Goal: Task Accomplishment & Management: Use online tool/utility

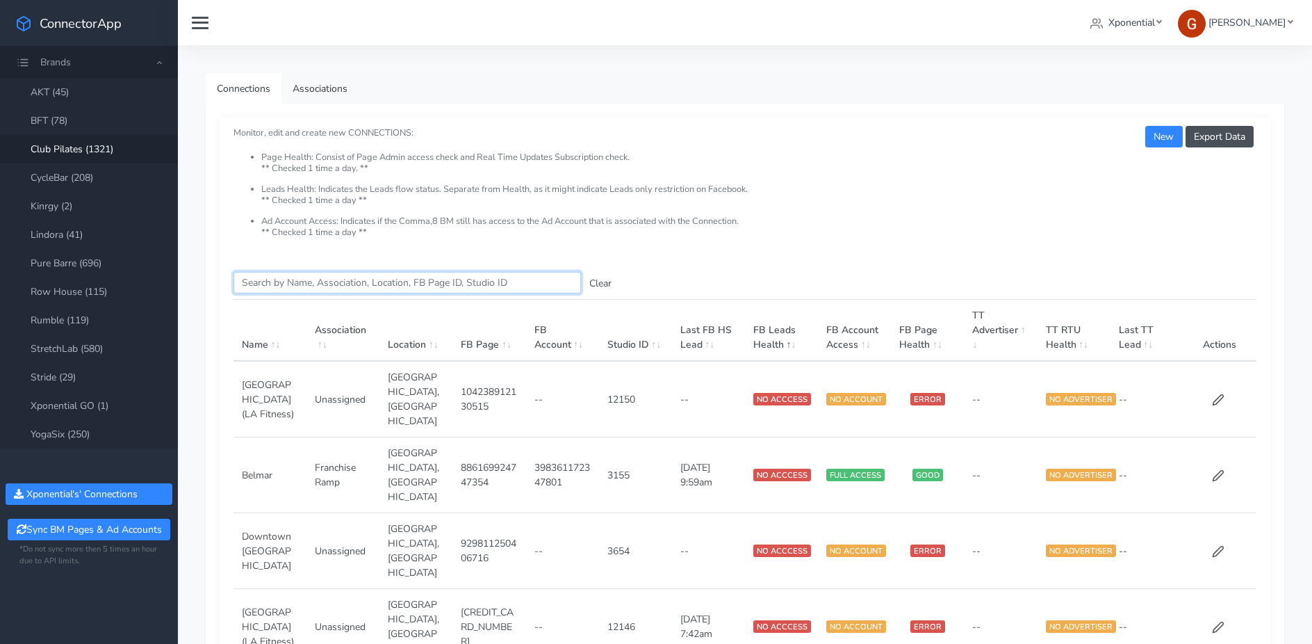
click at [292, 282] on input "Search this table" at bounding box center [408, 283] width 348 height 22
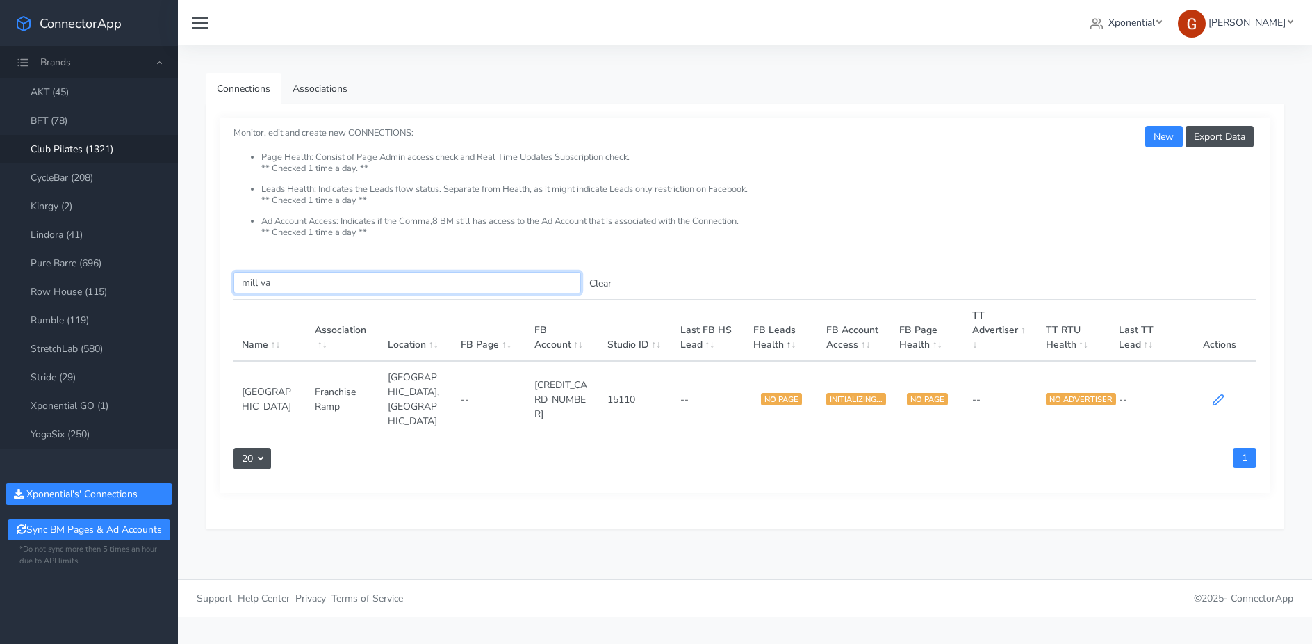
type input "mill va"
click at [1216, 395] on icon at bounding box center [1219, 400] width 10 height 10
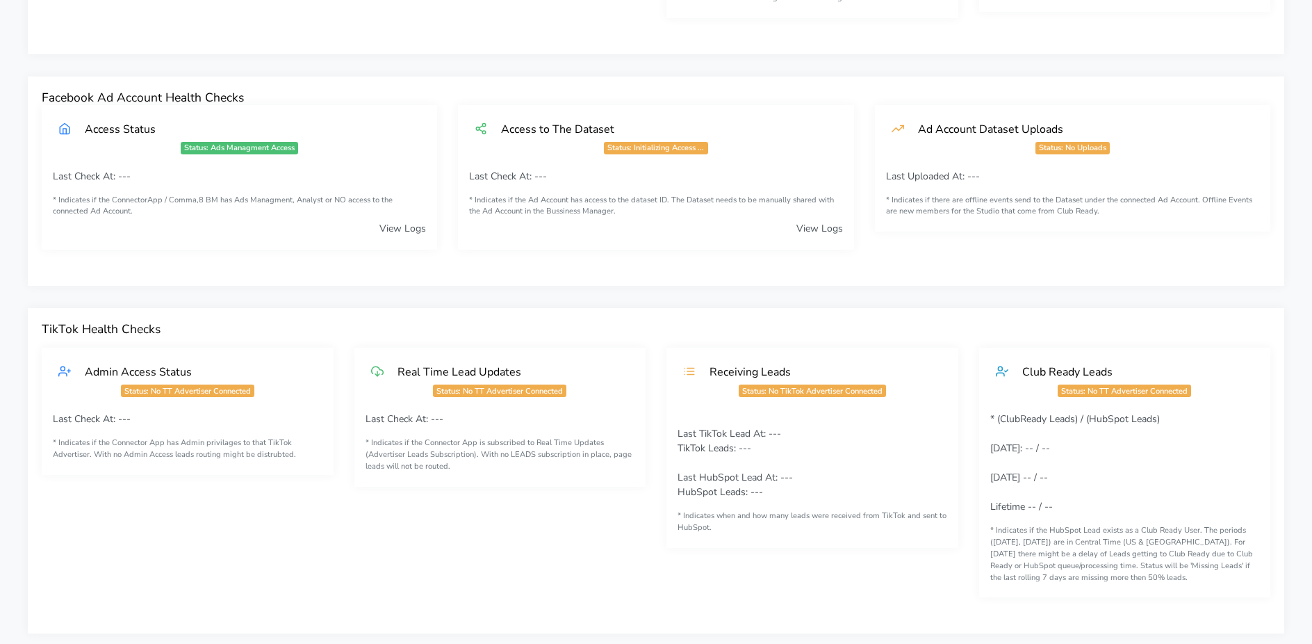
scroll to position [1075, 0]
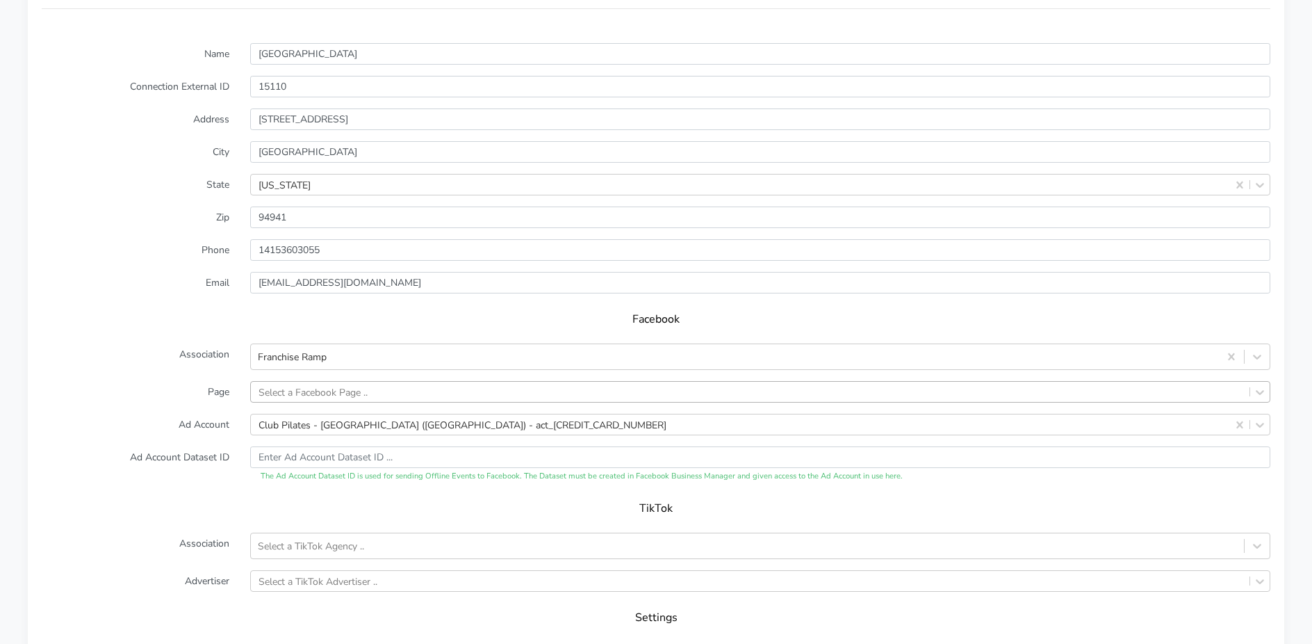
click at [318, 385] on div "Select a Facebook Page .." at bounding box center [313, 391] width 109 height 15
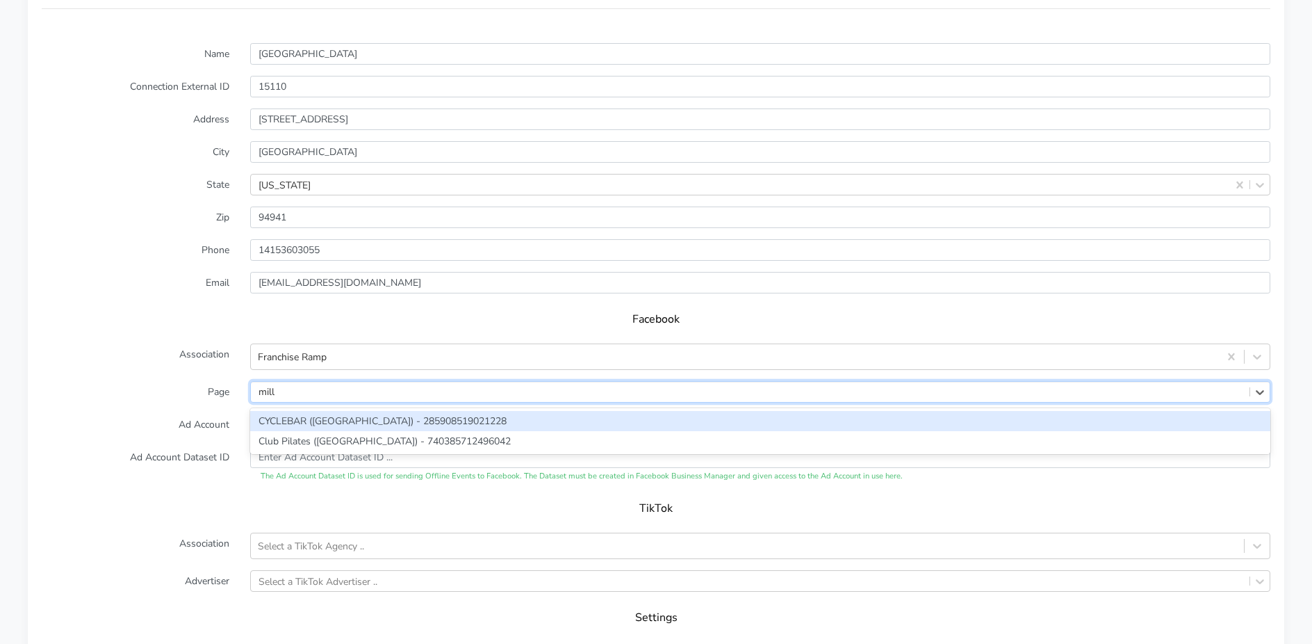
type input "mill"
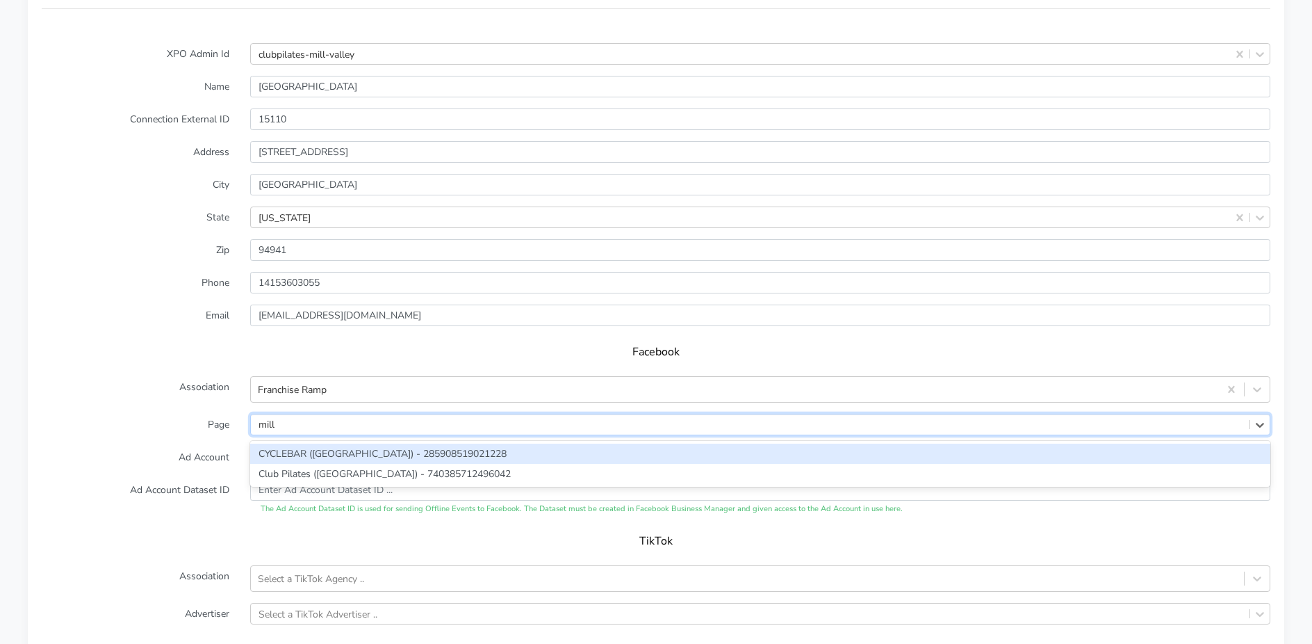
click at [329, 446] on div "CYCLEBAR ([GEOGRAPHIC_DATA]) - 285908519021228" at bounding box center [760, 453] width 1020 height 20
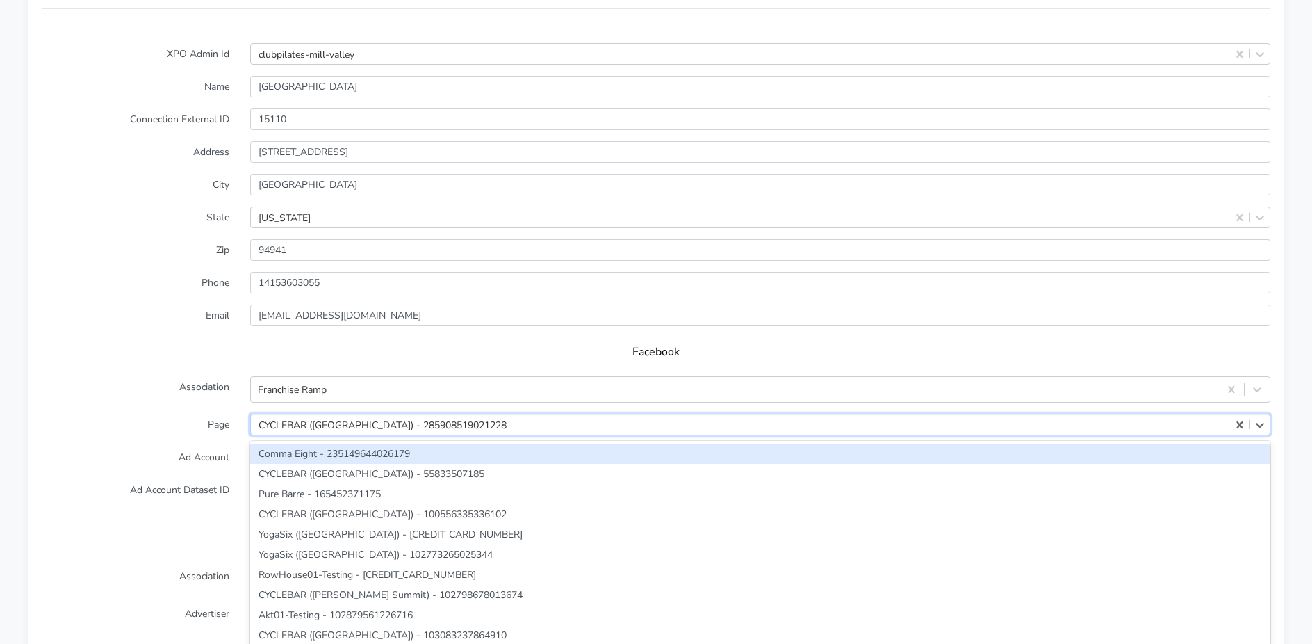
click at [332, 432] on div "option CYCLEBAR ([GEOGRAPHIC_DATA]) - 285908519021228, selected. option Comma E…" at bounding box center [760, 425] width 1020 height 22
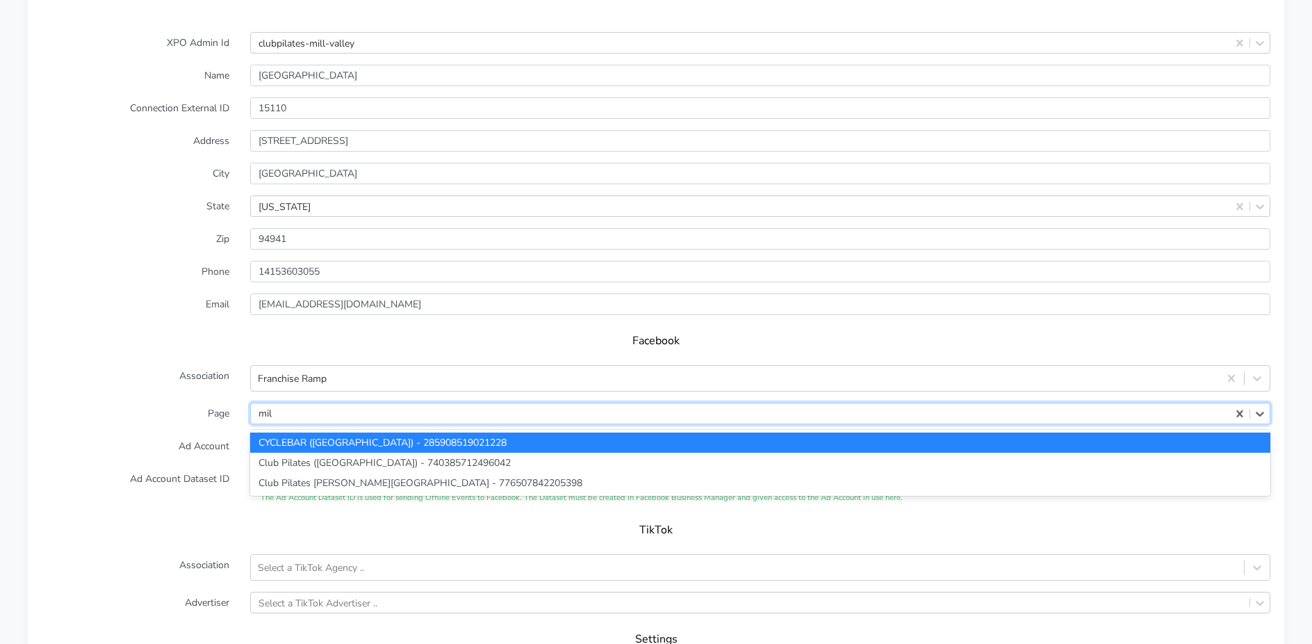
type input "mill"
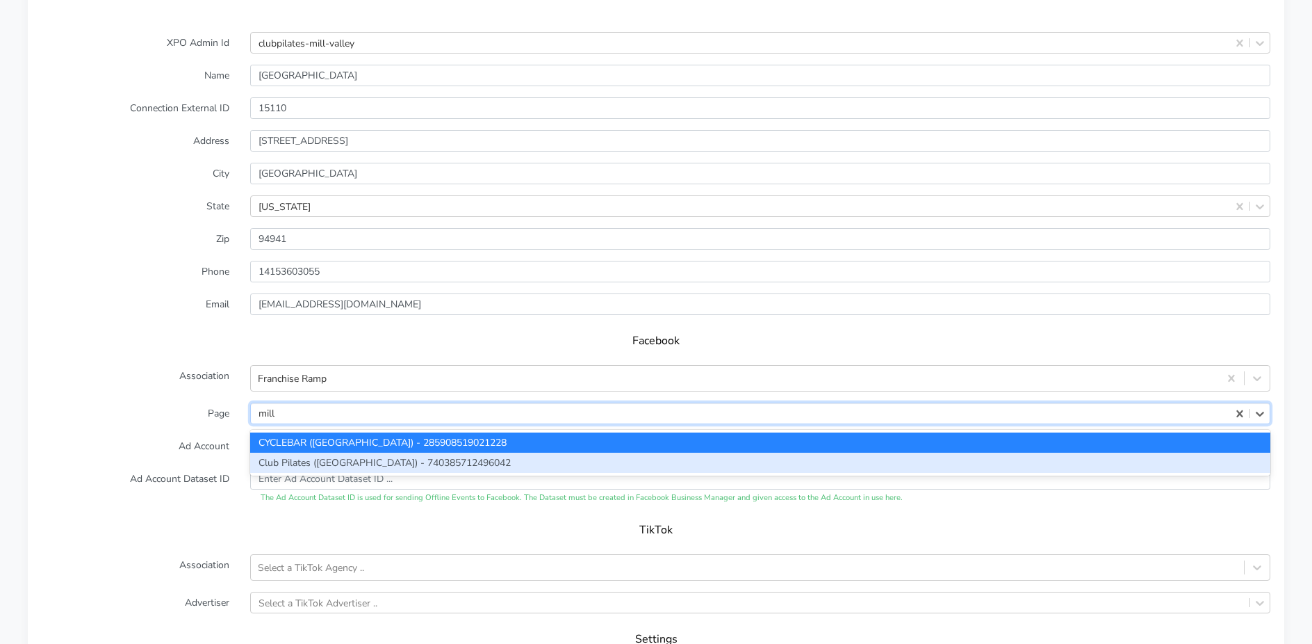
click at [291, 463] on div "Club Pilates ([GEOGRAPHIC_DATA]) - 740385712496042" at bounding box center [760, 462] width 1020 height 20
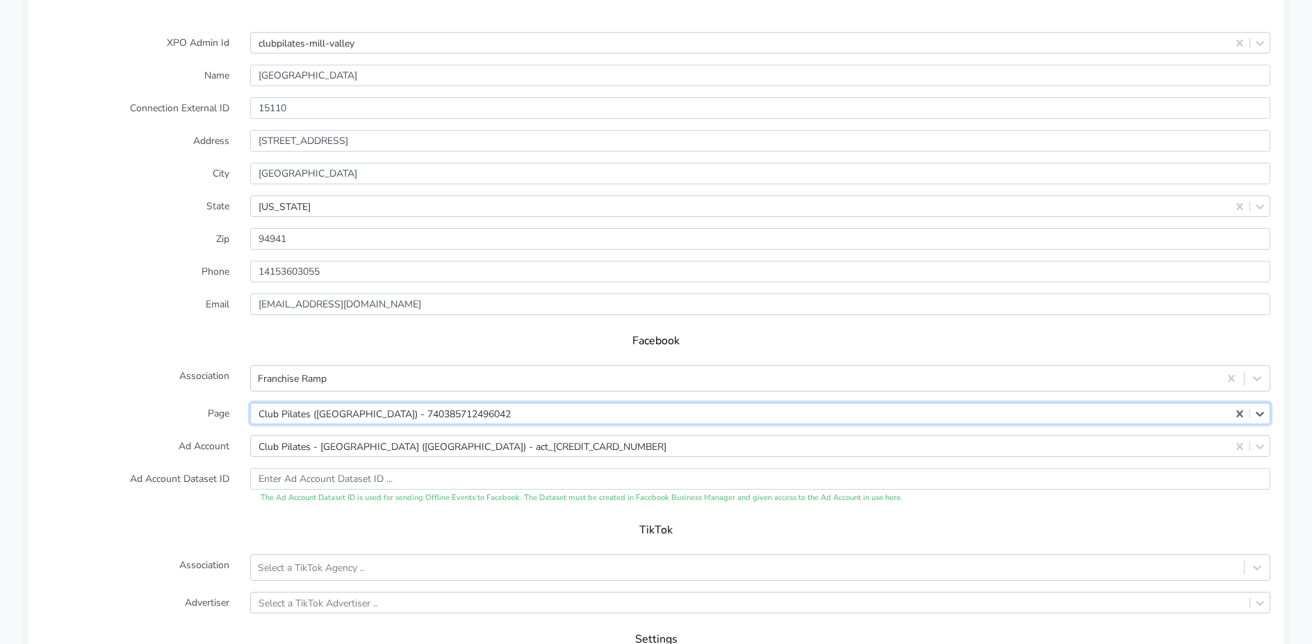
click at [162, 417] on label "Page" at bounding box center [135, 413] width 209 height 22
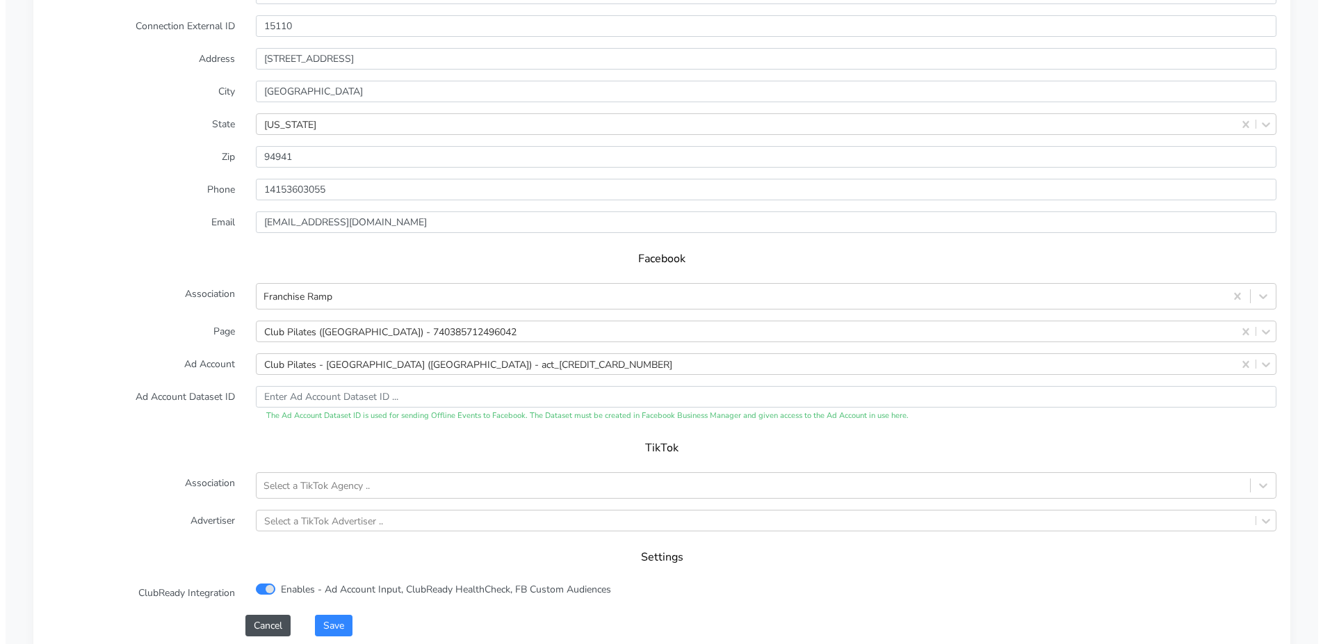
scroll to position [1323, 0]
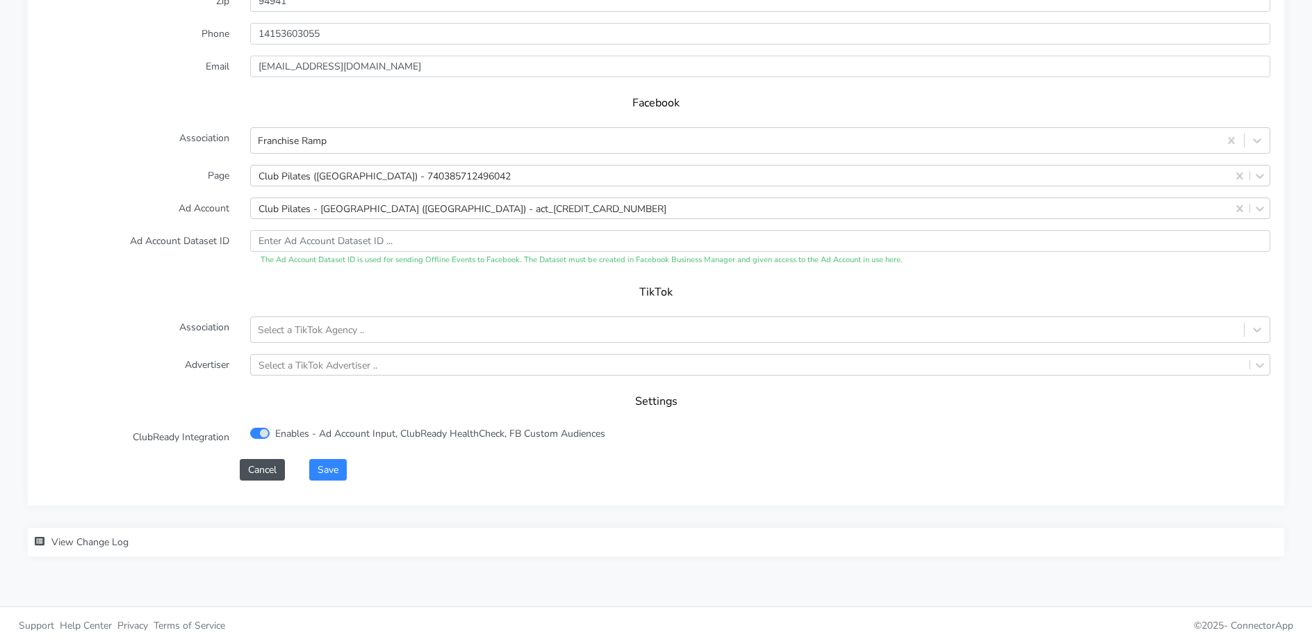
click at [330, 481] on div "XPO Admin Id clubpilates-mill-valley Name Mill Valley Connection External ID 15…" at bounding box center [656, 142] width 1257 height 724
click at [333, 470] on button "Save" at bounding box center [328, 470] width 38 height 22
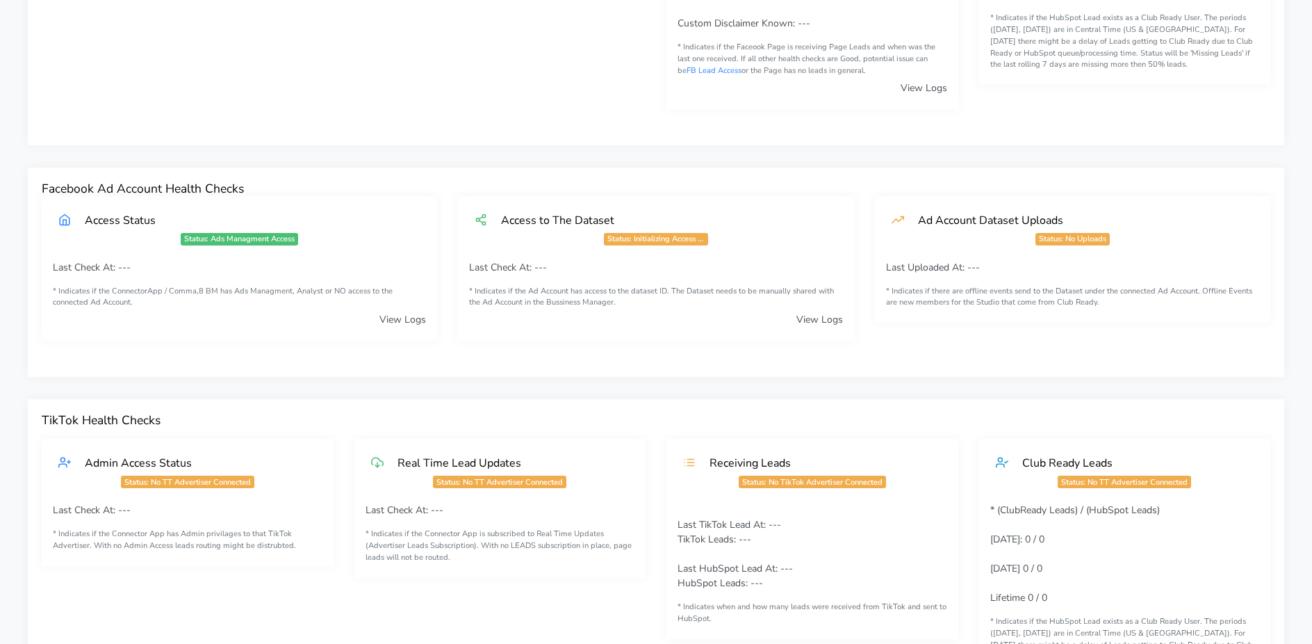
scroll to position [687, 0]
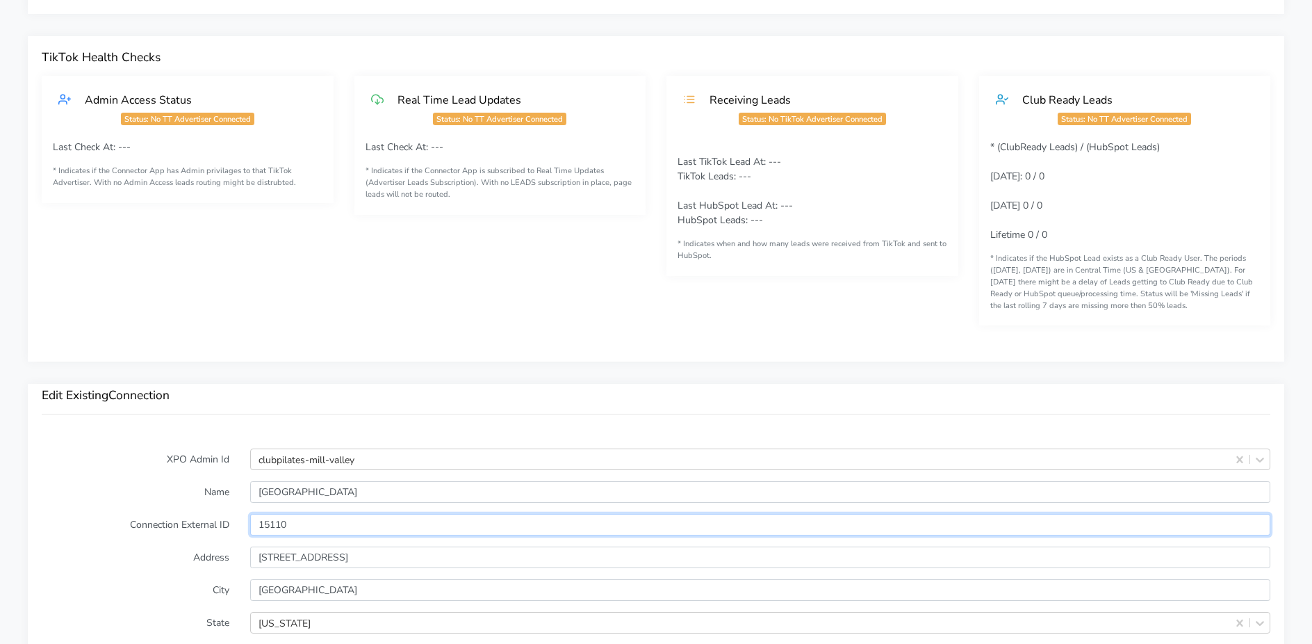
click at [275, 516] on input "15110" at bounding box center [760, 525] width 1020 height 22
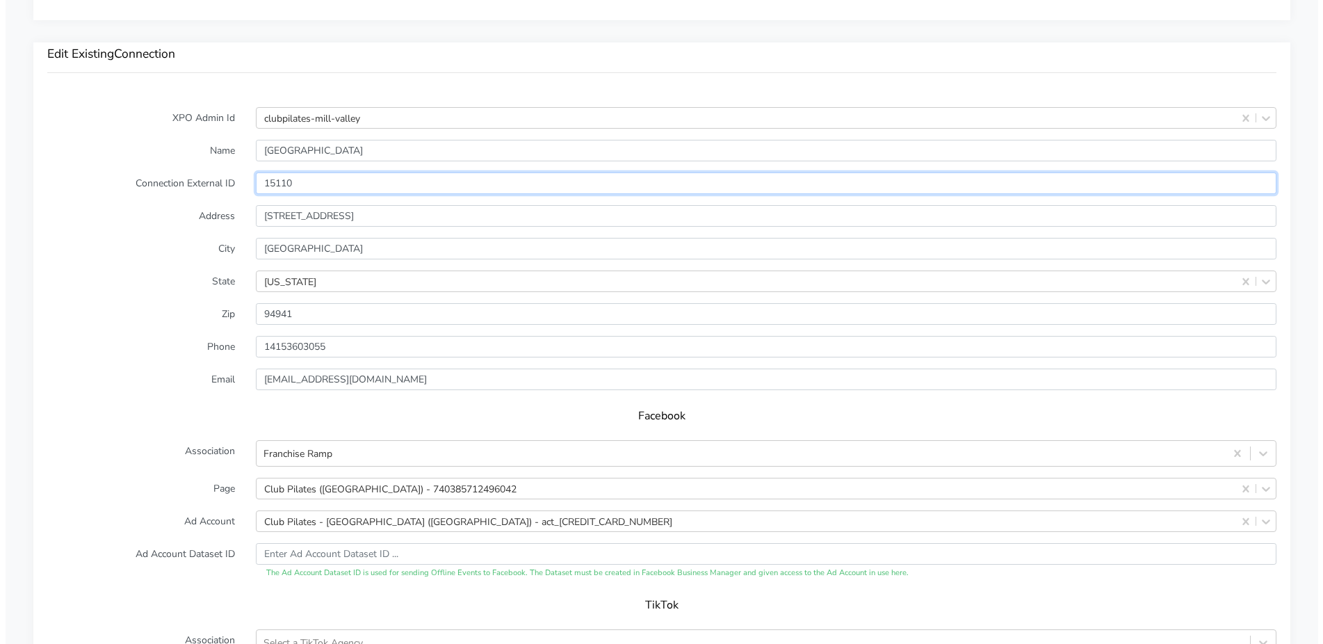
scroll to position [1342, 0]
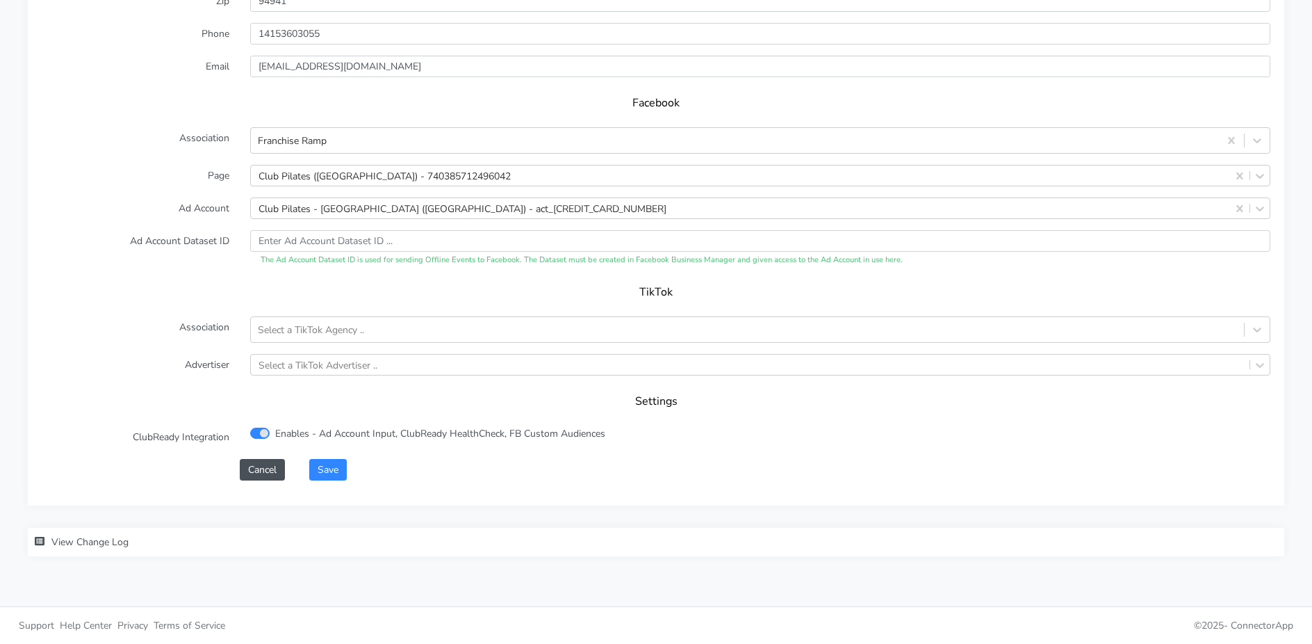
click at [434, 460] on div "Save" at bounding box center [790, 470] width 982 height 22
click at [347, 468] on button "Save" at bounding box center [328, 470] width 38 height 22
click at [341, 474] on button "Save" at bounding box center [328, 470] width 38 height 22
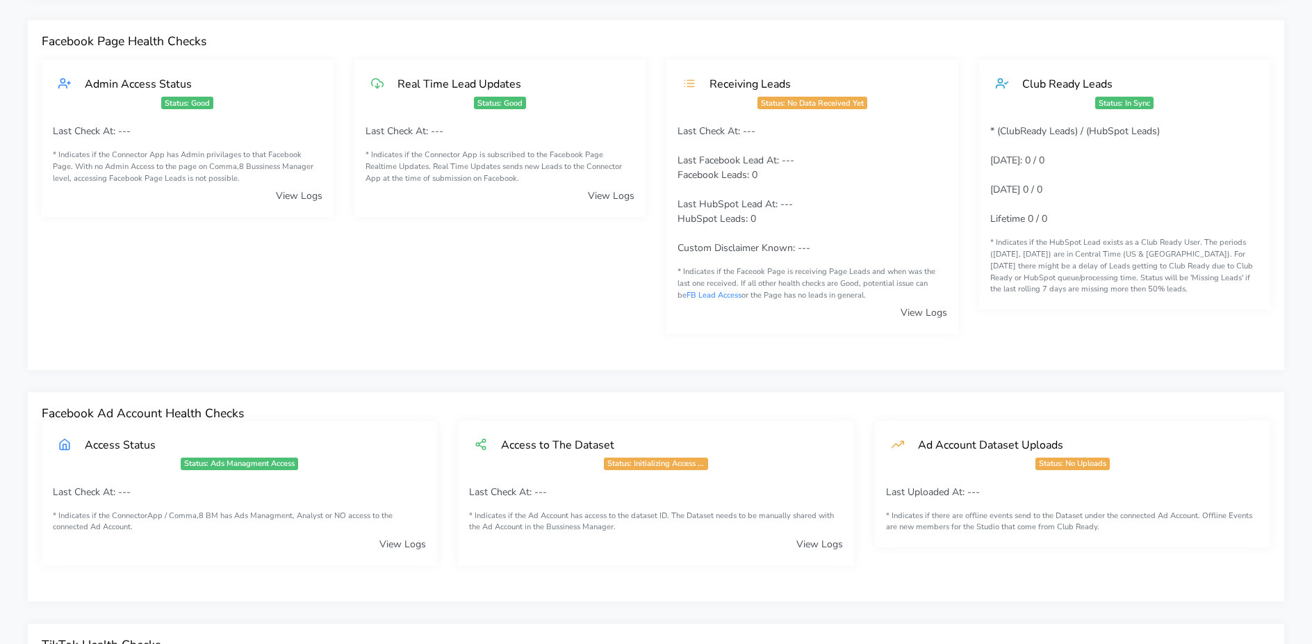
scroll to position [0, 0]
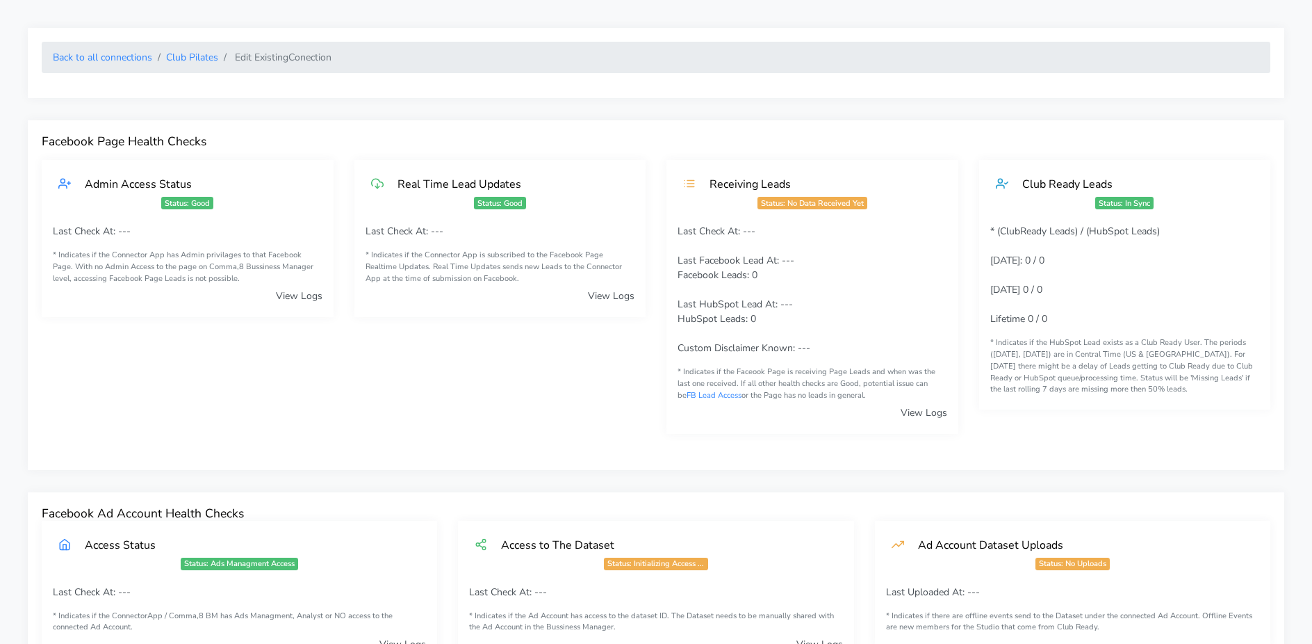
click at [154, 57] on li "Club Pilates" at bounding box center [185, 57] width 66 height 15
click at [140, 58] on link "Back to all connections" at bounding box center [102, 57] width 99 height 13
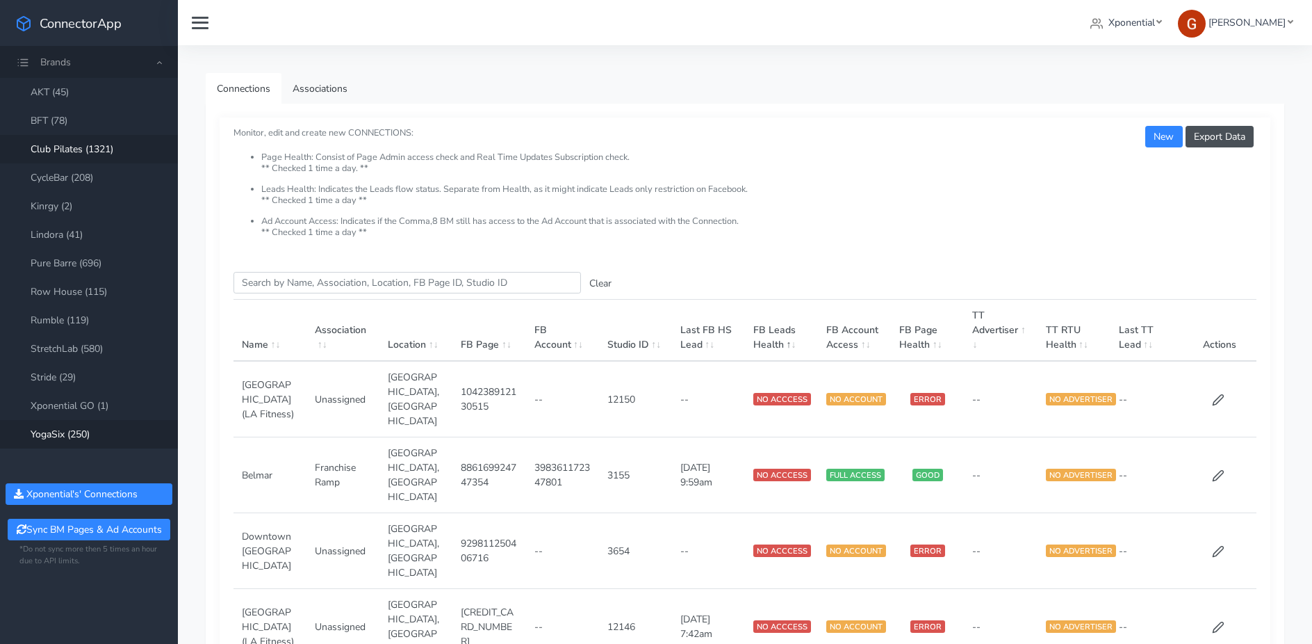
click at [90, 439] on link "YogaSix (250)" at bounding box center [89, 434] width 178 height 28
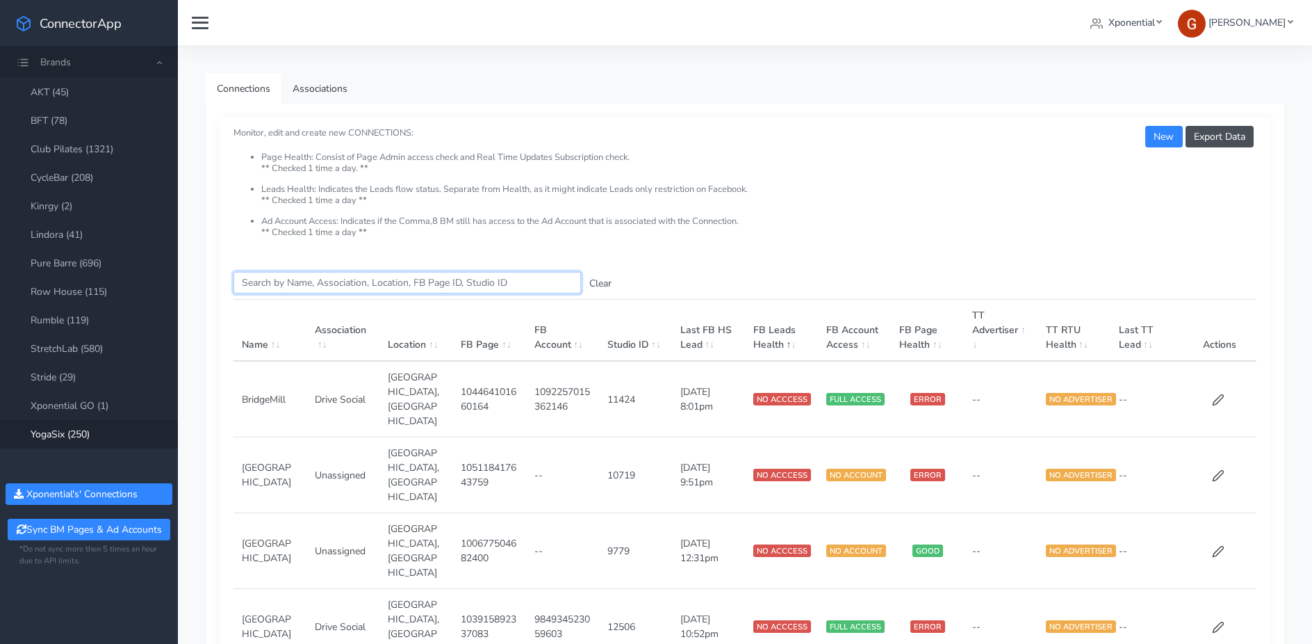
click at [293, 272] on input "Search this table" at bounding box center [408, 283] width 348 height 22
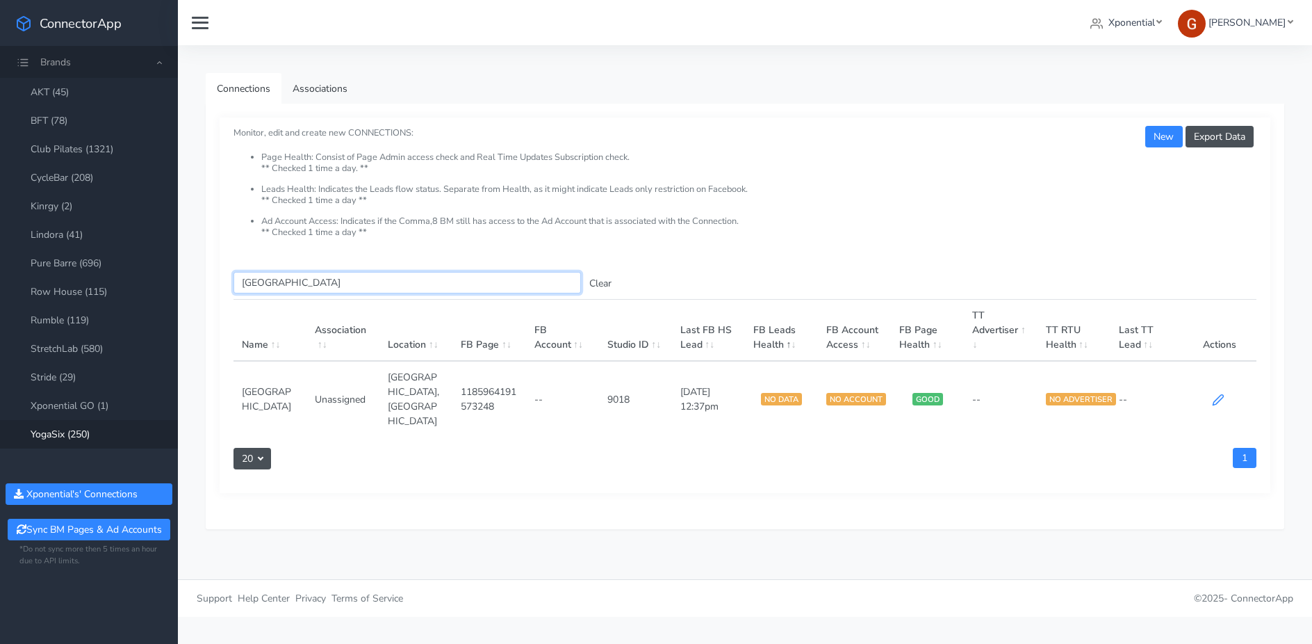
type input "[GEOGRAPHIC_DATA]"
click at [1218, 393] on icon at bounding box center [1218, 399] width 13 height 13
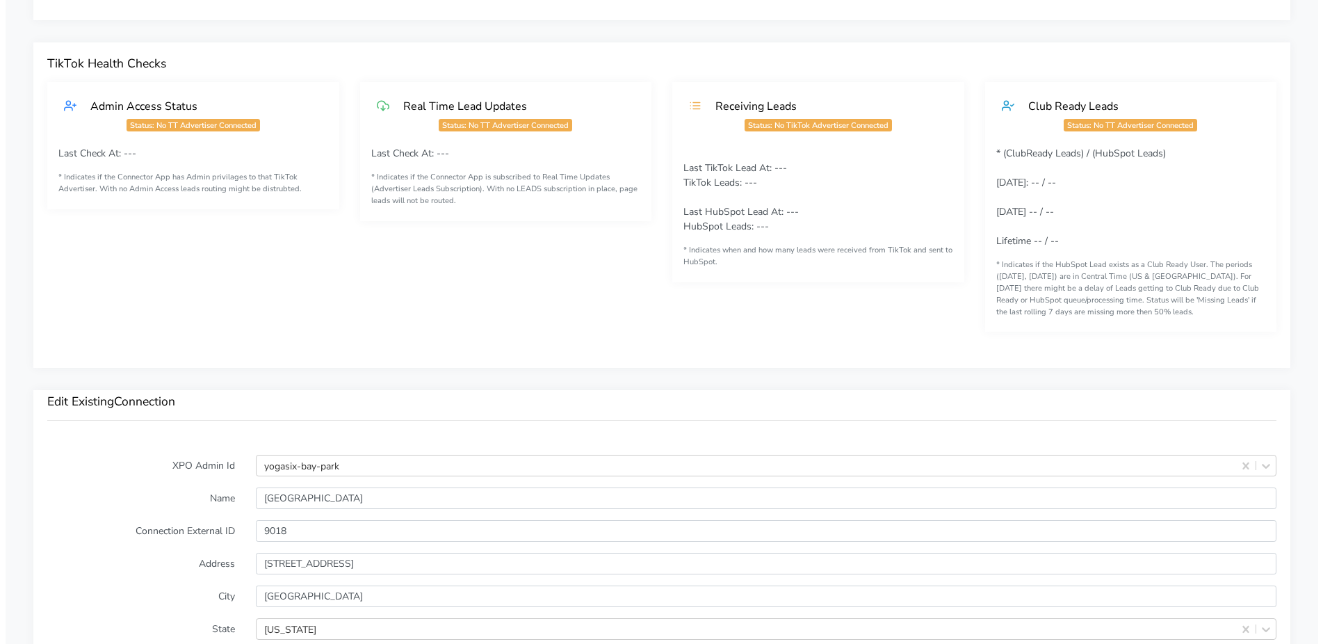
scroll to position [1167, 0]
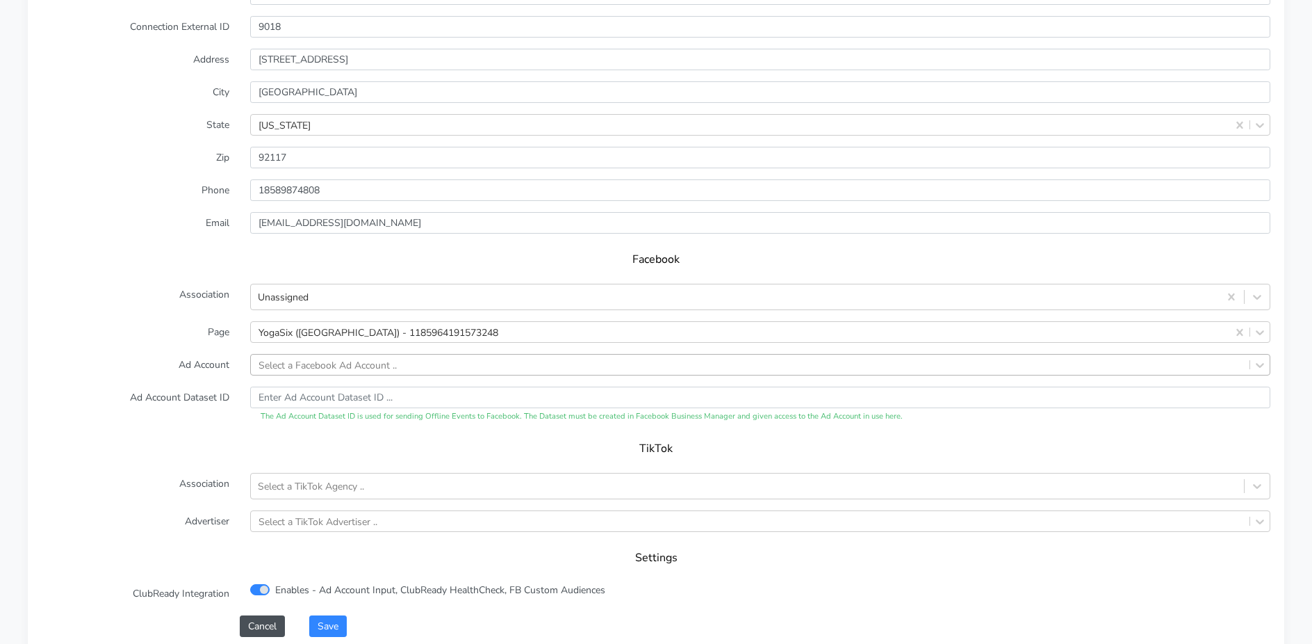
click at [319, 361] on div "Select a Facebook Ad Account .." at bounding box center [328, 364] width 138 height 15
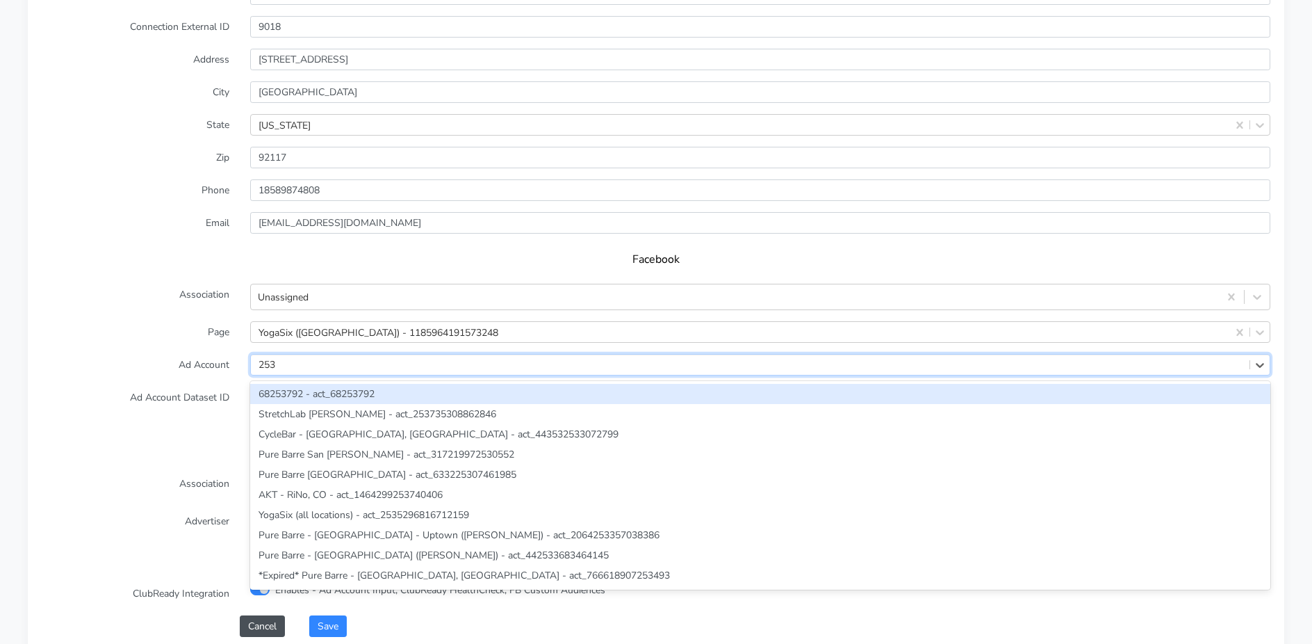
type input "2535"
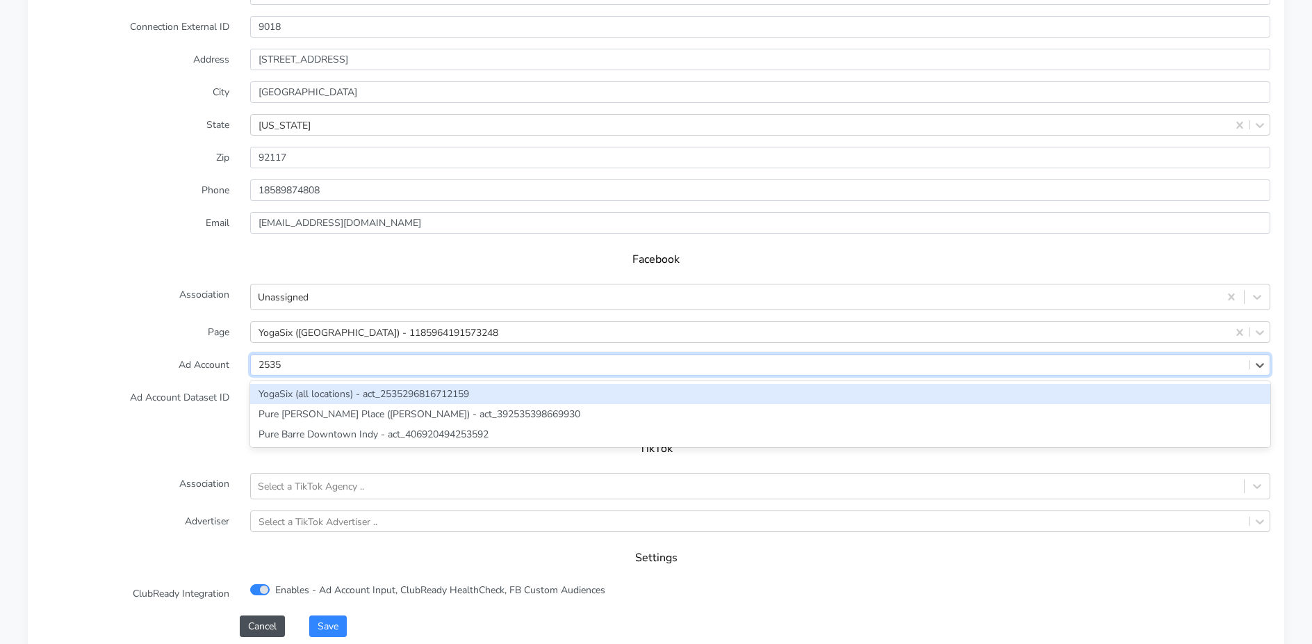
click at [323, 389] on div "YogaSix (all locations) - act_2535296816712159" at bounding box center [760, 394] width 1020 height 20
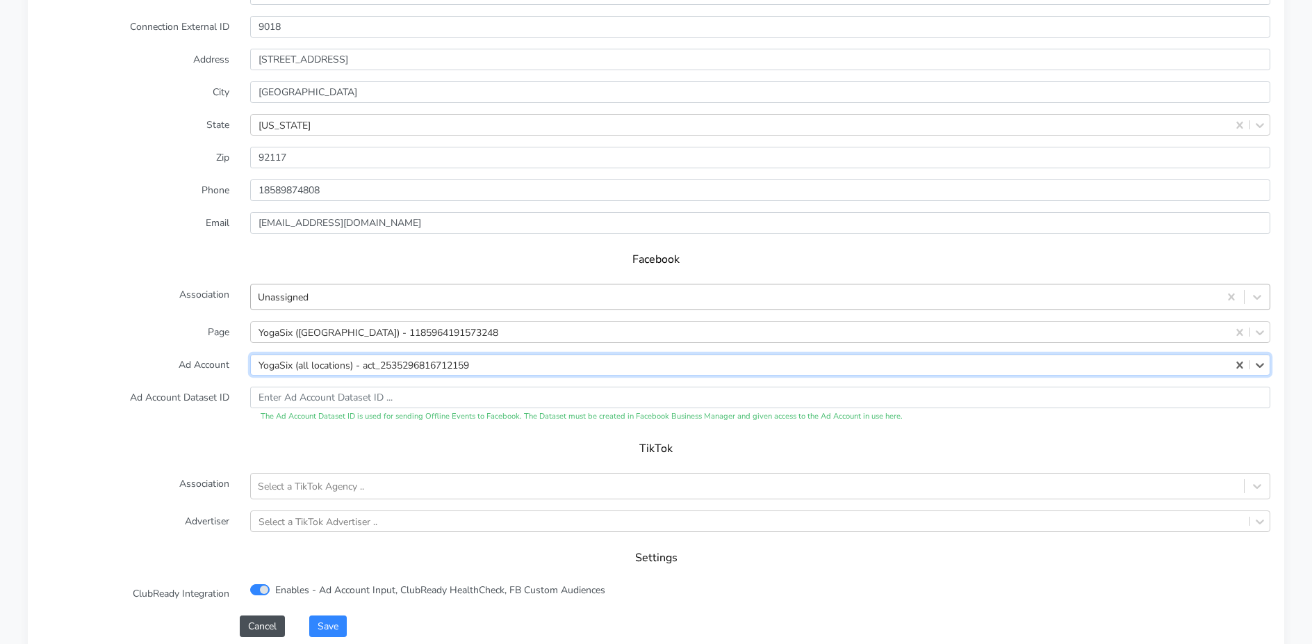
click at [289, 291] on div "Unassigned" at bounding box center [283, 297] width 51 height 15
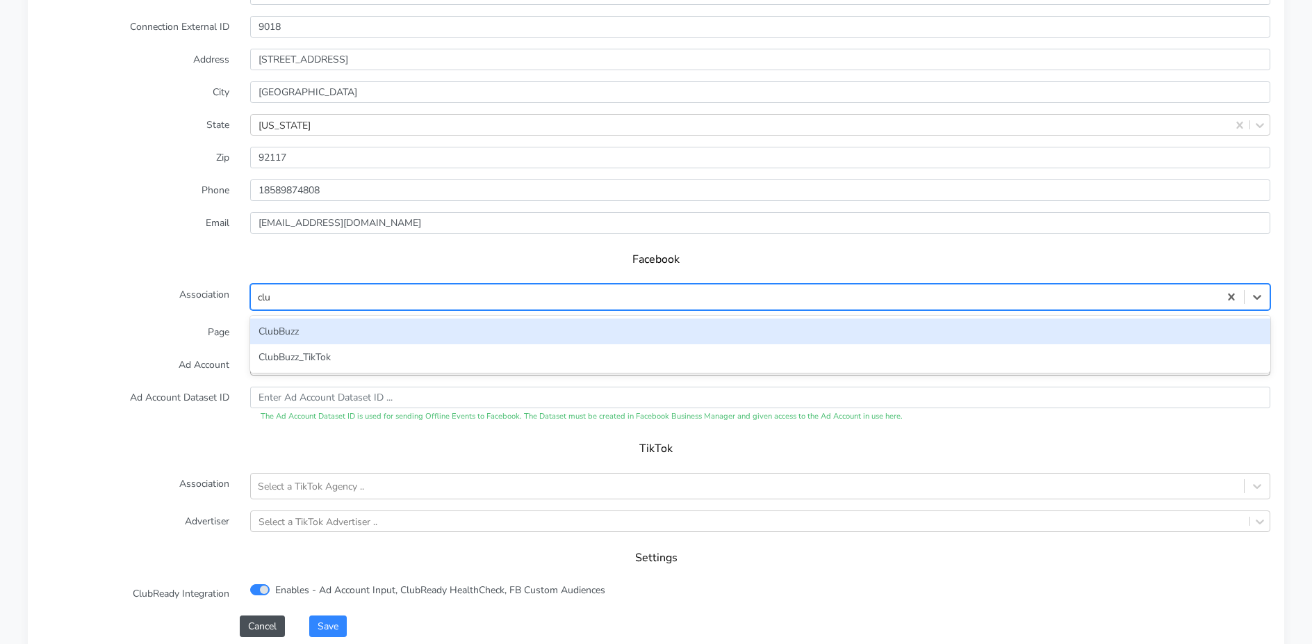
type input "club"
click at [285, 329] on div "ClubBuzz" at bounding box center [760, 331] width 1020 height 26
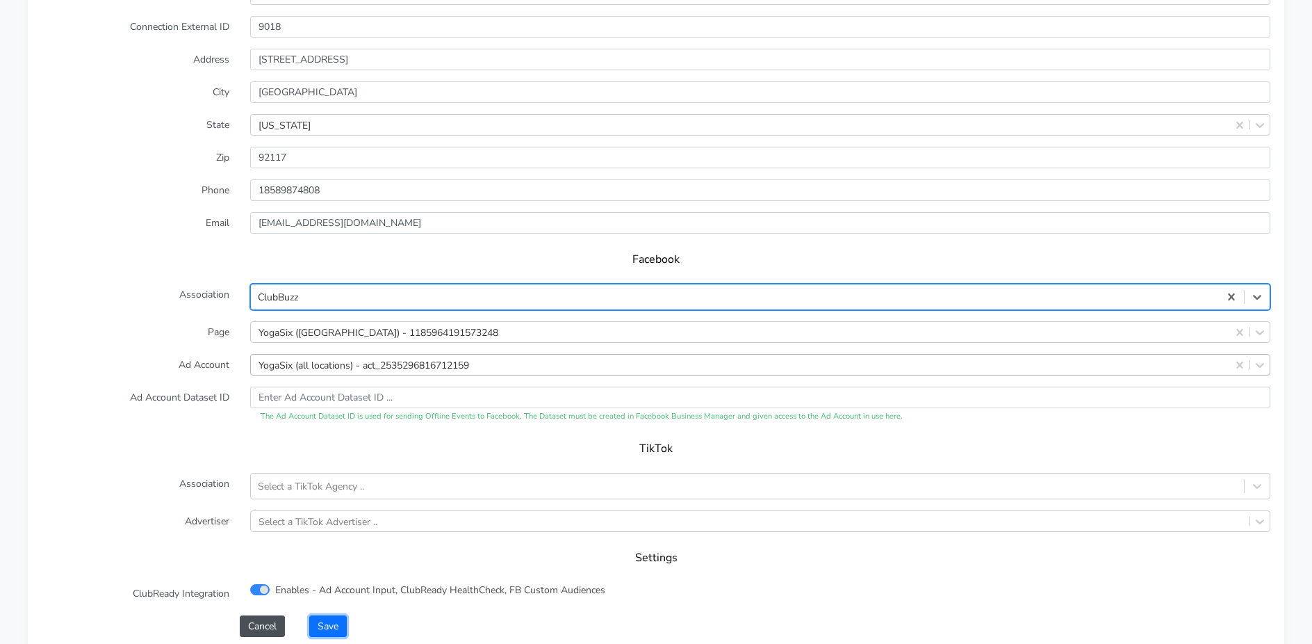
click at [341, 635] on button "Save" at bounding box center [328, 626] width 38 height 22
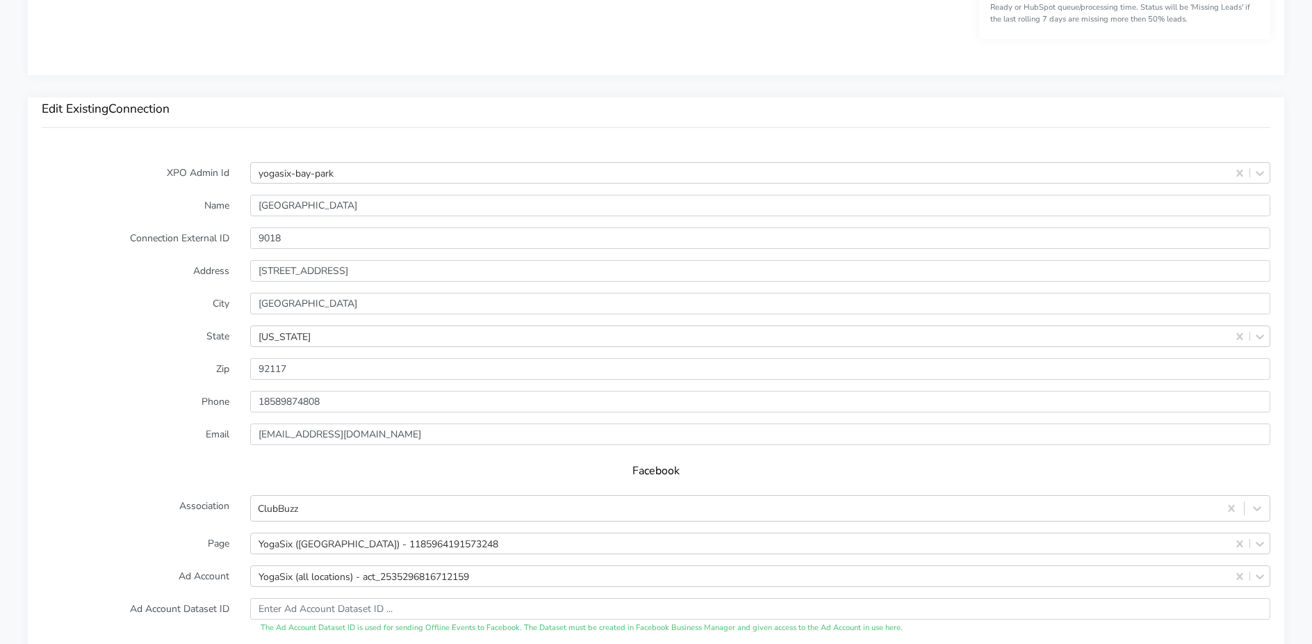
scroll to position [1101, 0]
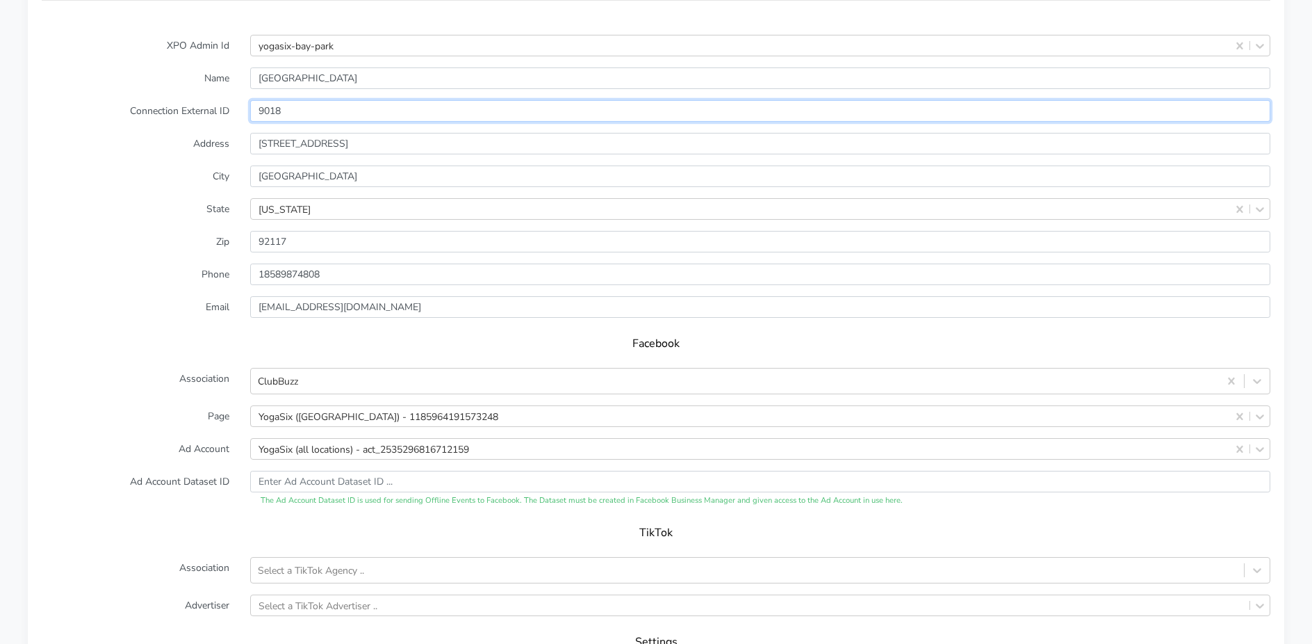
click at [273, 100] on input "9018" at bounding box center [760, 111] width 1020 height 22
click at [179, 229] on form "XPO Admin Id yogasix-bay-park Name Bay Park Connection External ID 9018 Address…" at bounding box center [656, 377] width 1229 height 685
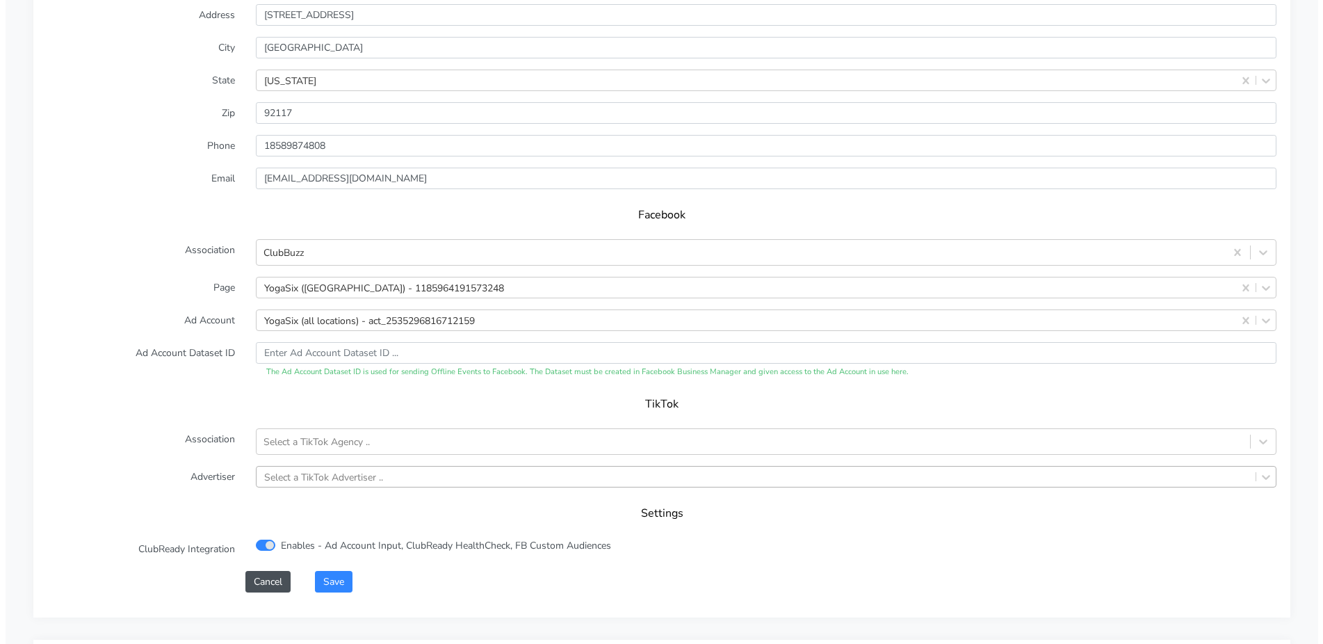
scroll to position [1342, 0]
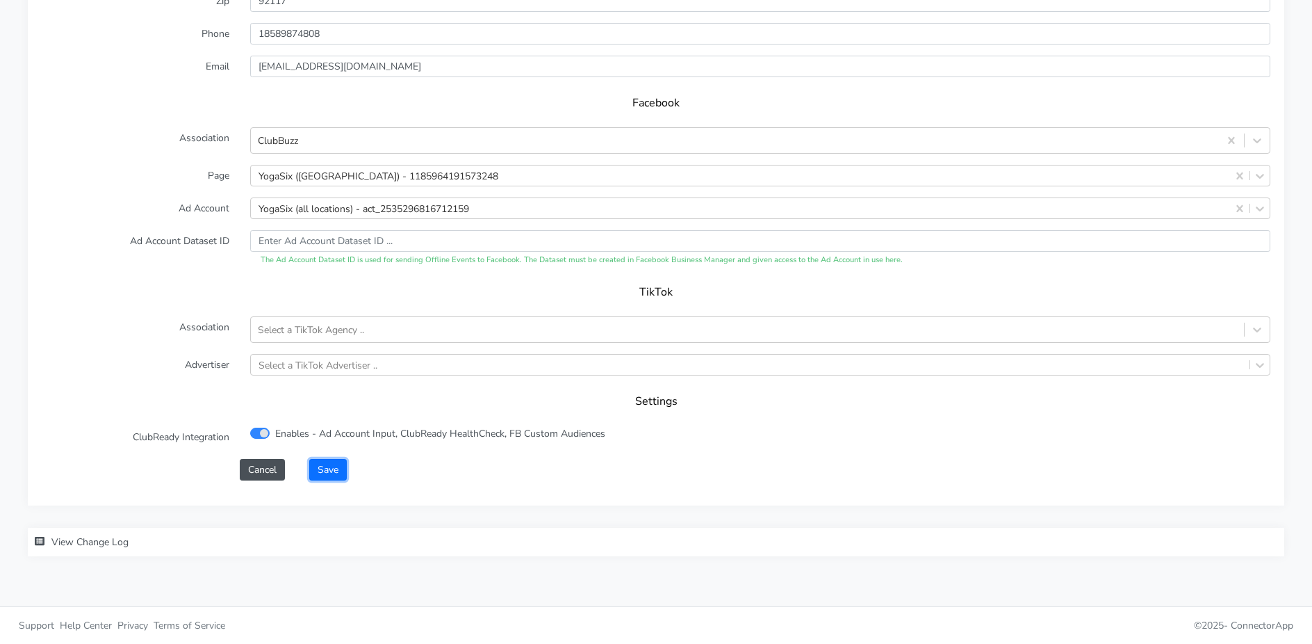
click at [334, 476] on button "Save" at bounding box center [328, 470] width 38 height 22
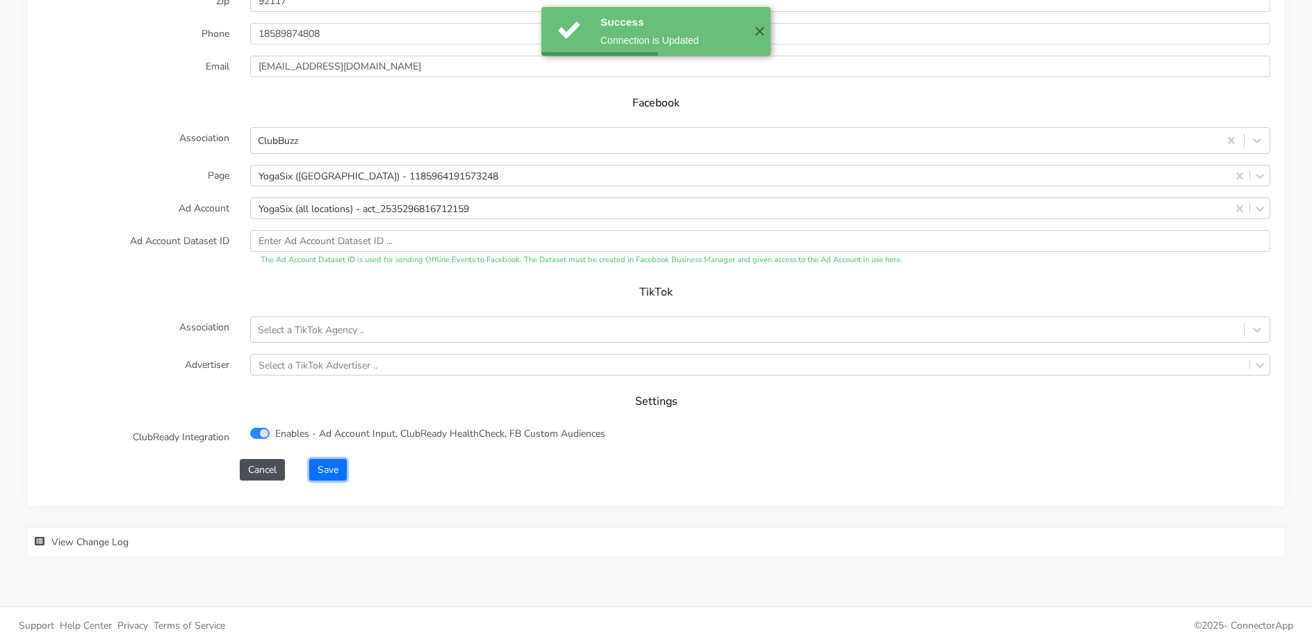
click at [315, 468] on button "Save" at bounding box center [328, 470] width 38 height 22
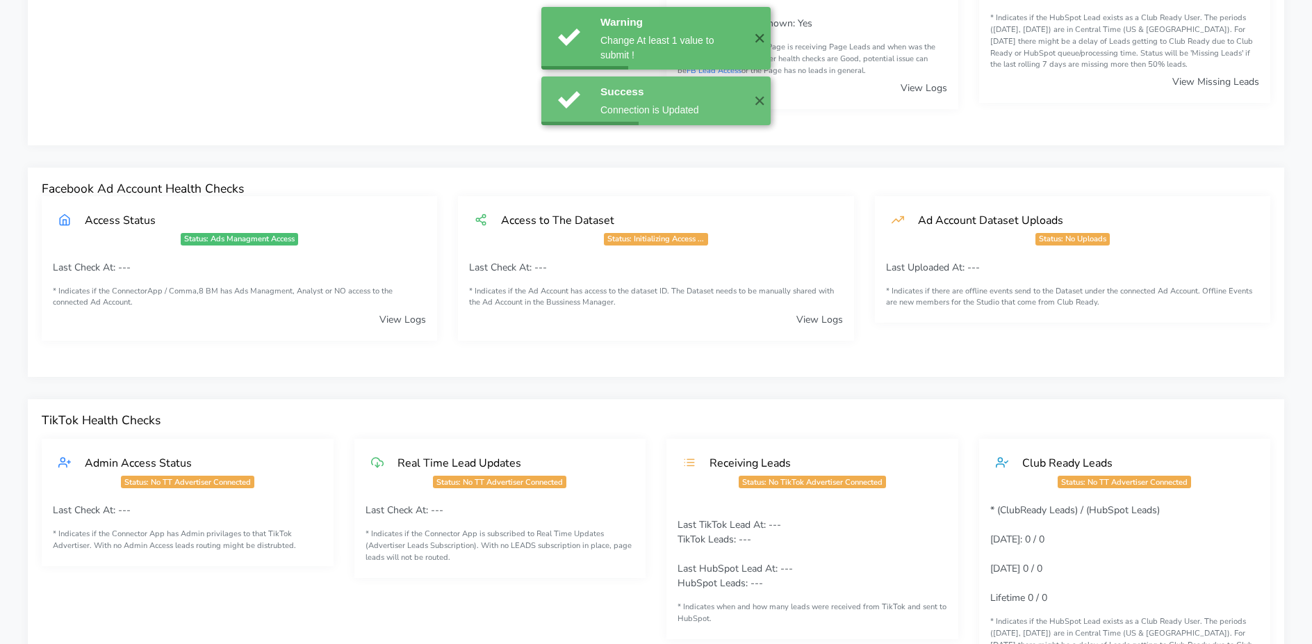
scroll to position [0, 0]
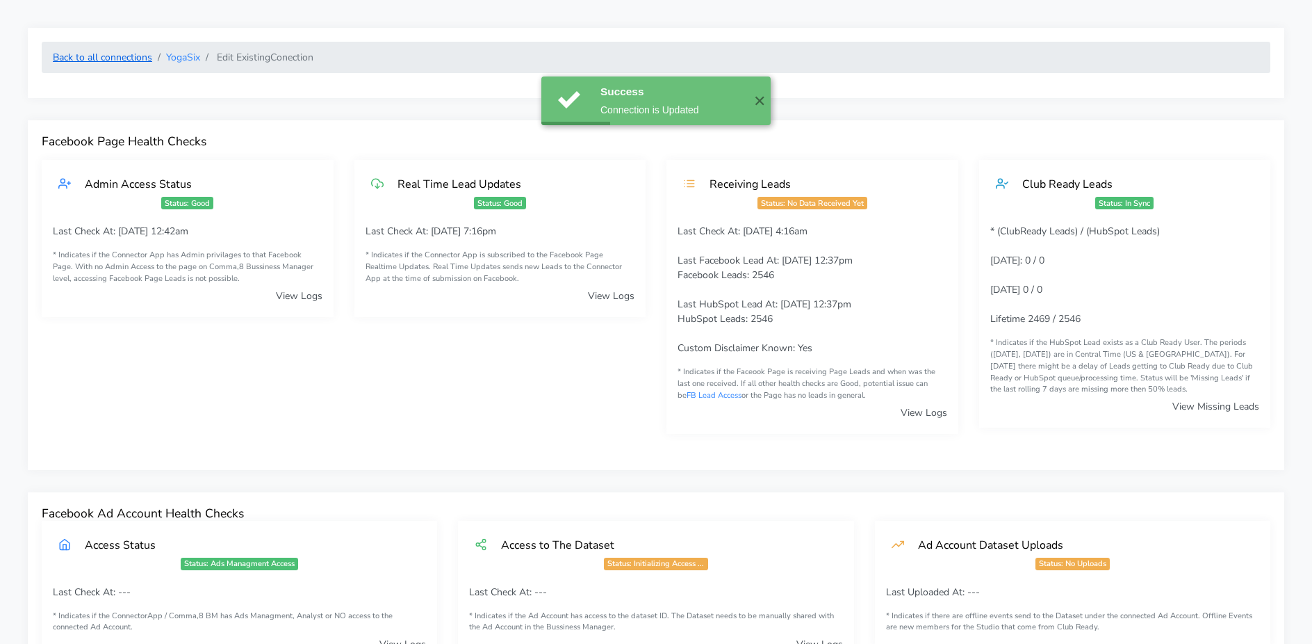
click at [122, 56] on link "Back to all connections" at bounding box center [102, 57] width 99 height 13
